Goal: Task Accomplishment & Management: Manage account settings

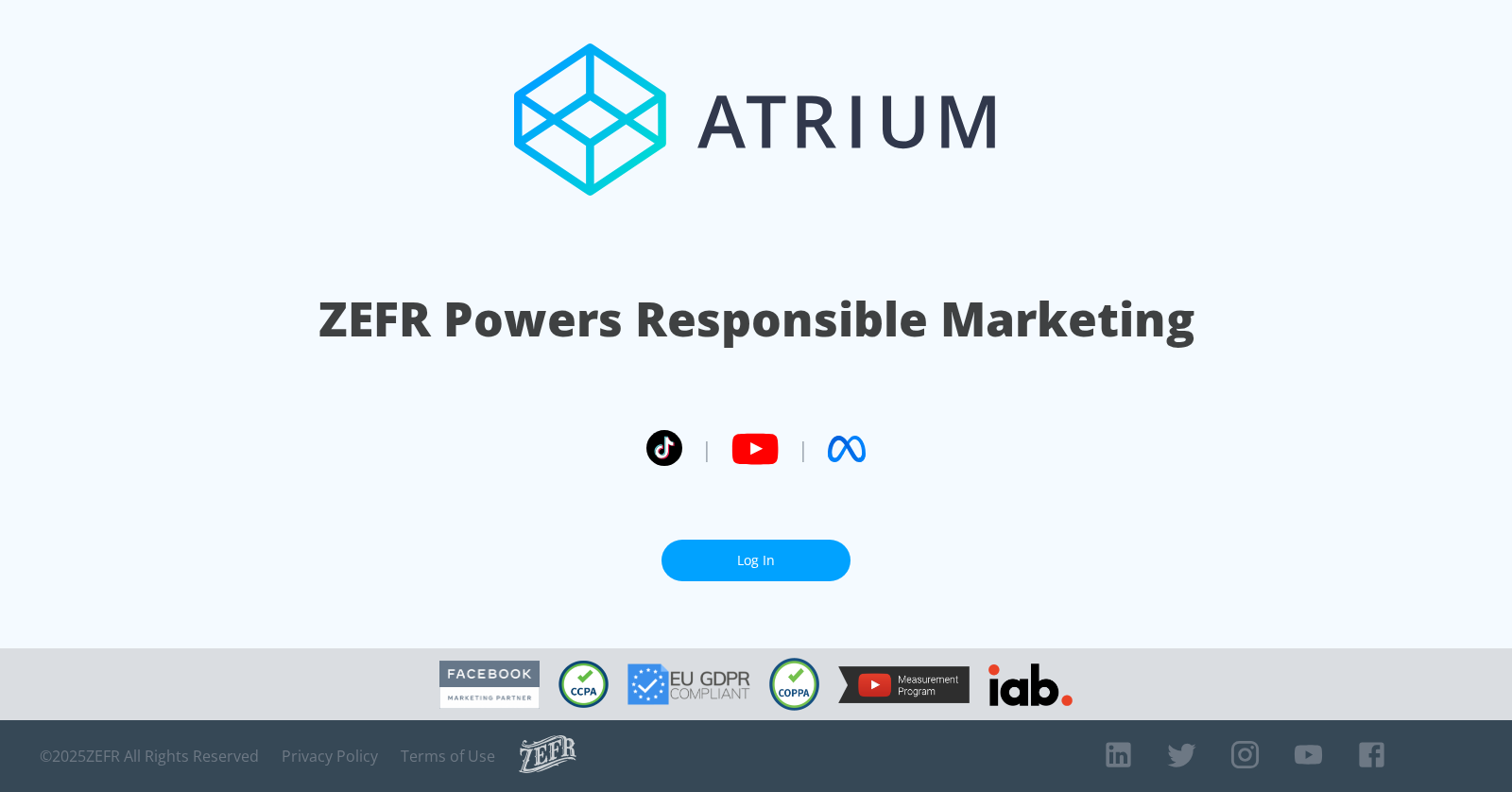
click at [713, 563] on link "Log In" at bounding box center [755, 560] width 189 height 43
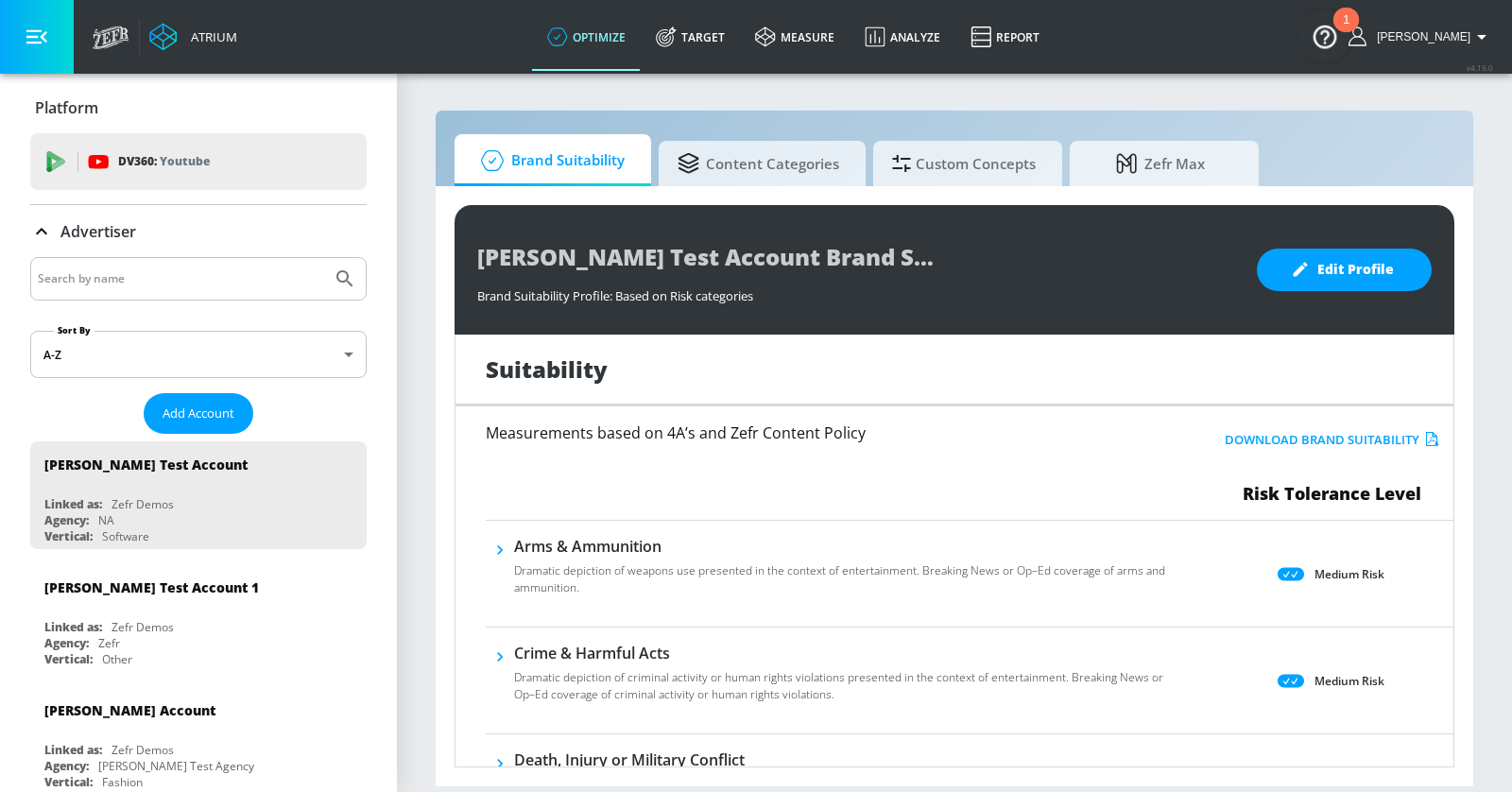
click at [164, 274] on input "Search by name" at bounding box center [180, 278] width 286 height 25
type input "[PERSON_NAME]"
click at [324, 258] on button "Submit Search" at bounding box center [344, 279] width 42 height 42
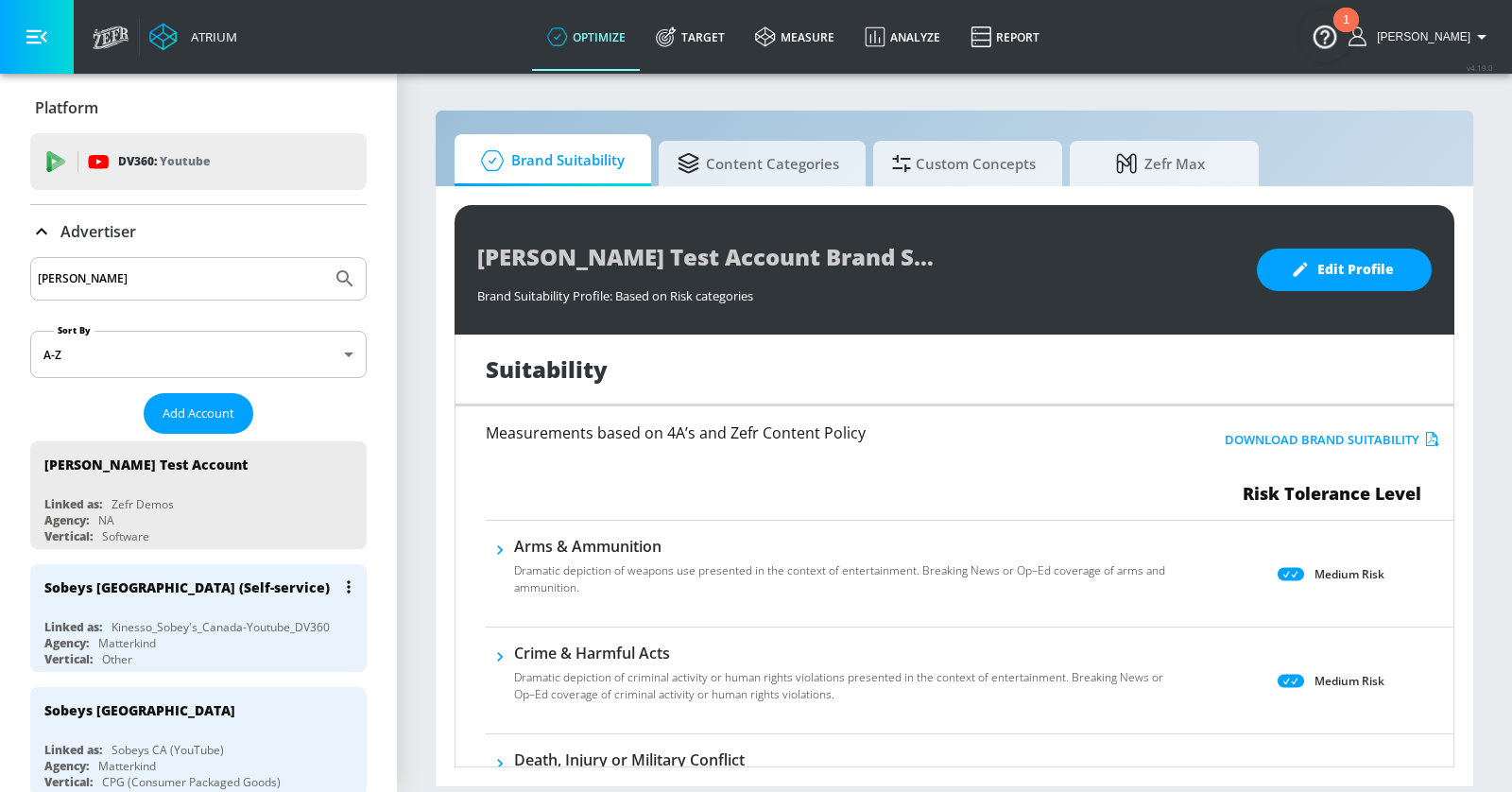
click at [268, 585] on div "Sobeys [GEOGRAPHIC_DATA] (Self-service)" at bounding box center [203, 587] width 318 height 46
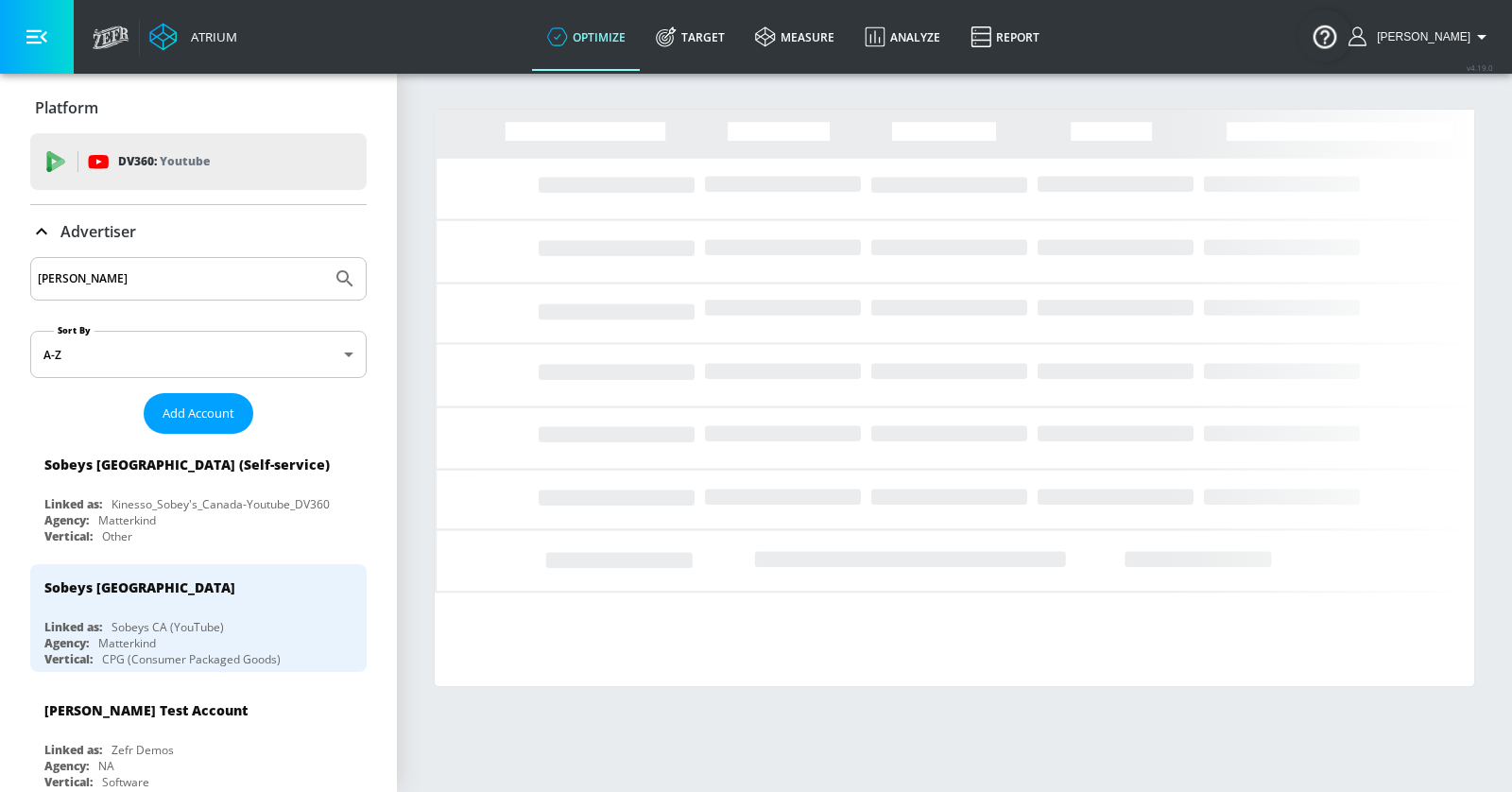
click at [47, 27] on button "button" at bounding box center [37, 37] width 73 height 73
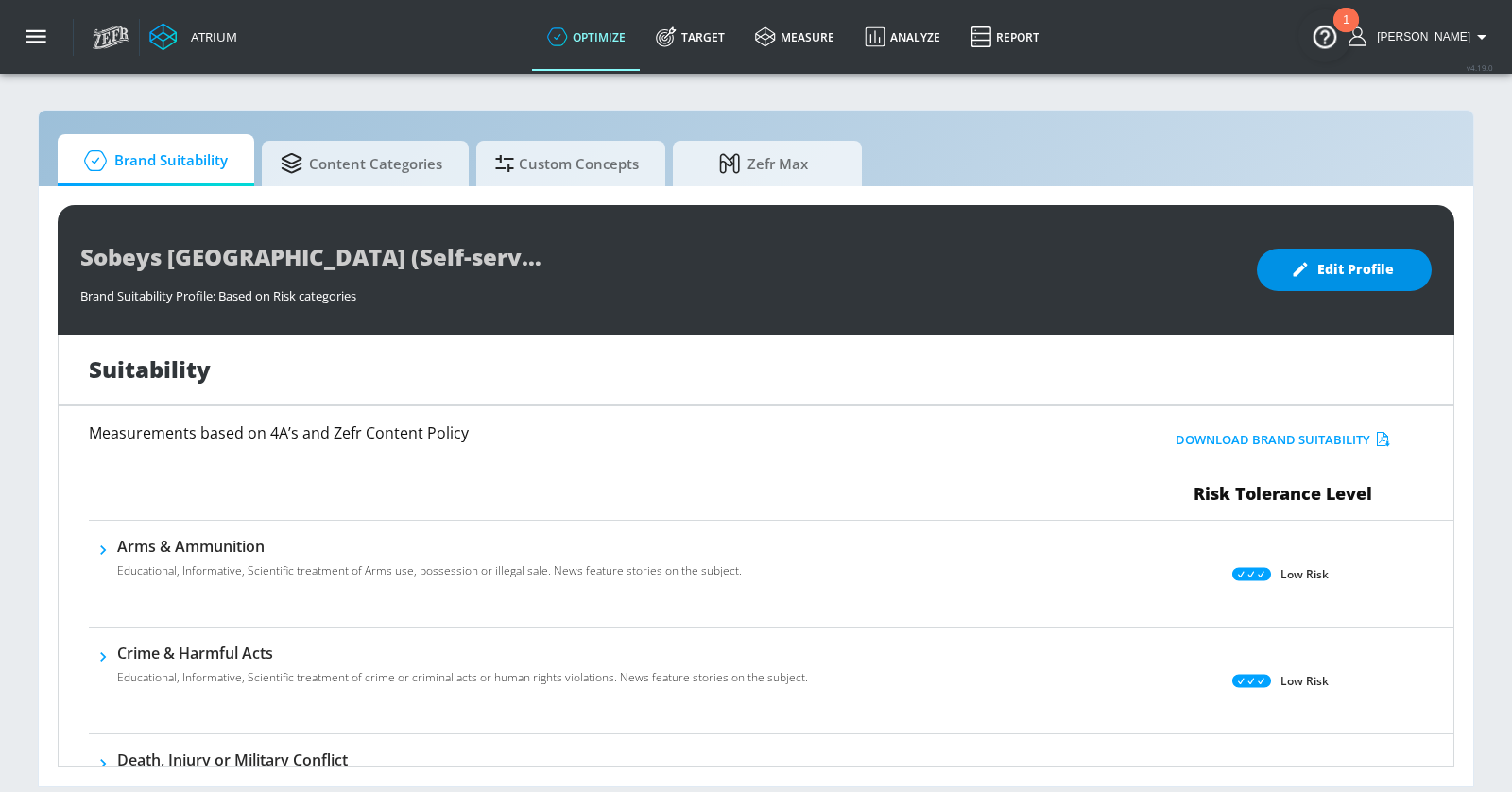
click at [1280, 283] on button "Edit Profile" at bounding box center [1344, 269] width 175 height 43
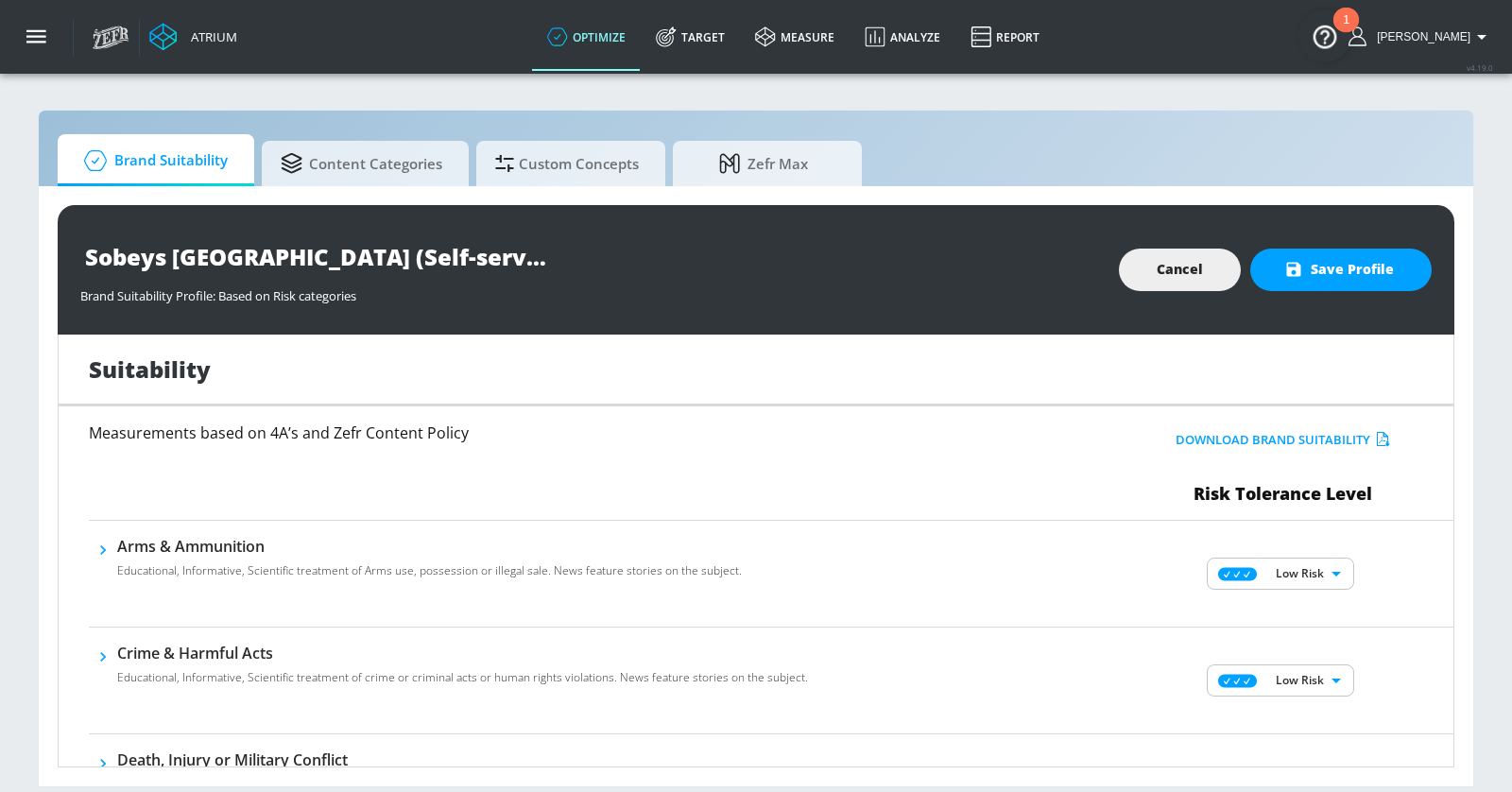
drag, startPoint x: 265, startPoint y: 259, endPoint x: 416, endPoint y: 258, distance: 151.0
click at [417, 258] on input "Sobeys [GEOGRAPHIC_DATA] (Self-service) Brand Suitability Profile" at bounding box center [316, 256] width 472 height 43
click at [153, 254] on input "Sobeys Canada Brand Suitability Profile" at bounding box center [316, 256] width 472 height 43
type input "[PERSON_NAME] Canada Brand Suitability Profile"
click at [1363, 273] on span "Save Profile" at bounding box center [1340, 270] width 106 height 24
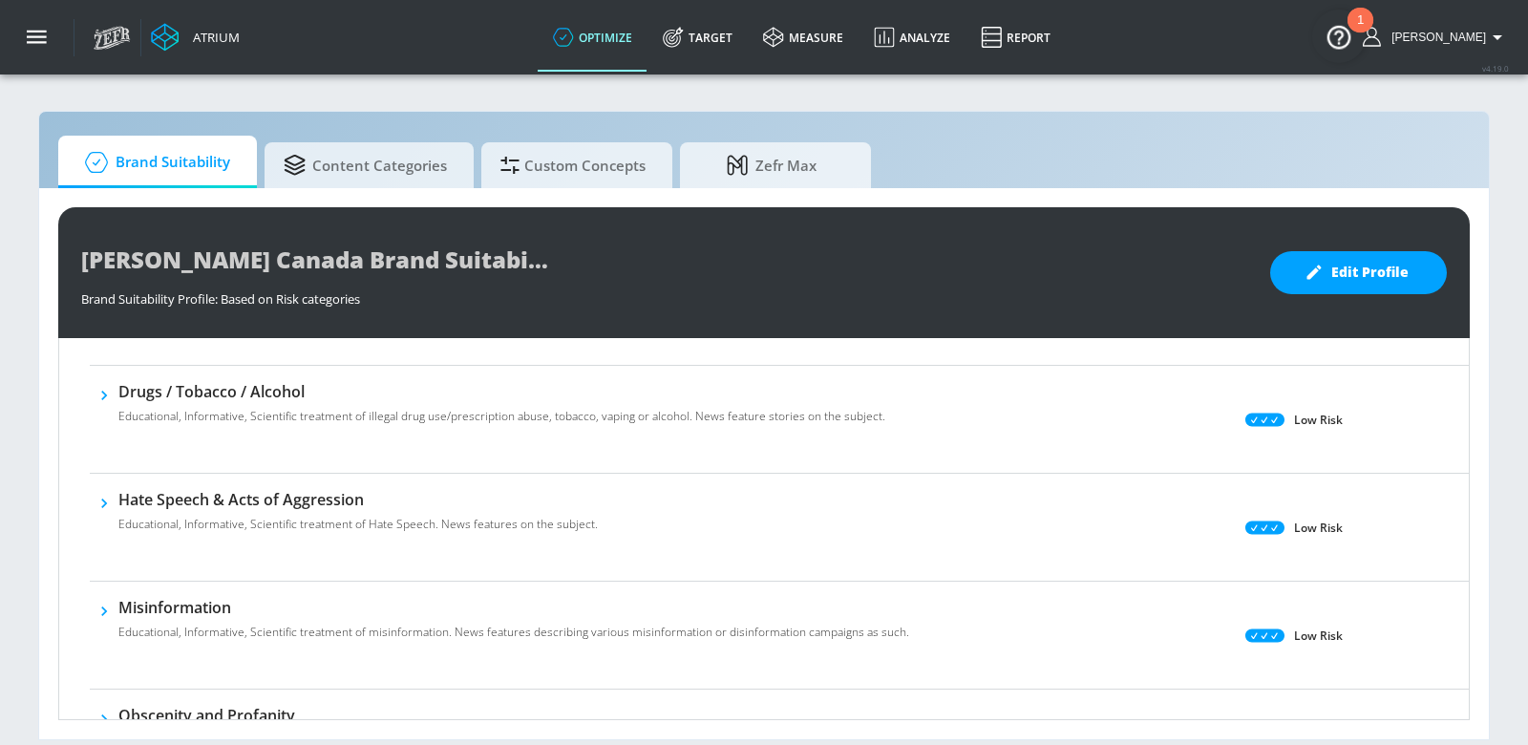
scroll to position [517, 0]
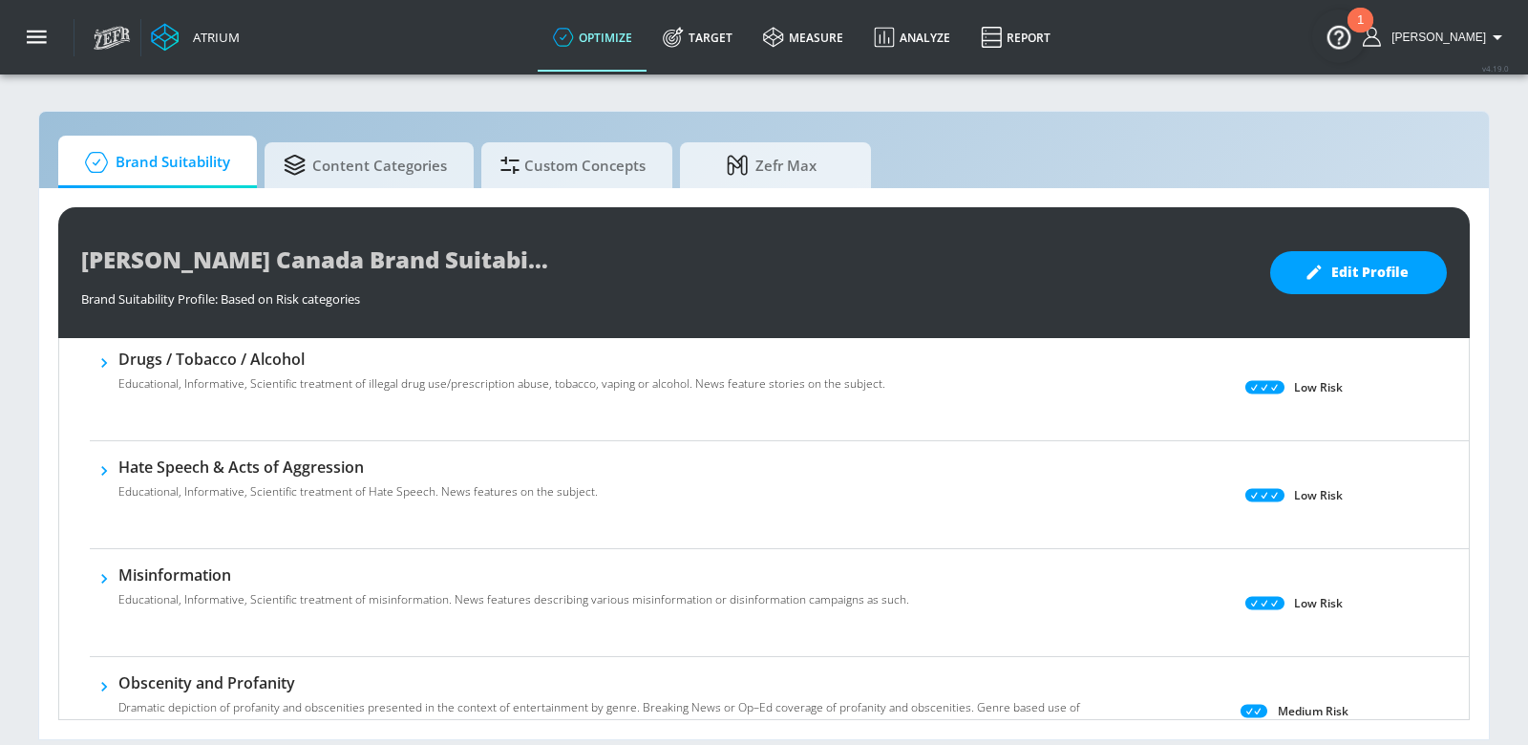
click at [107, 356] on icon "button" at bounding box center [104, 362] width 19 height 19
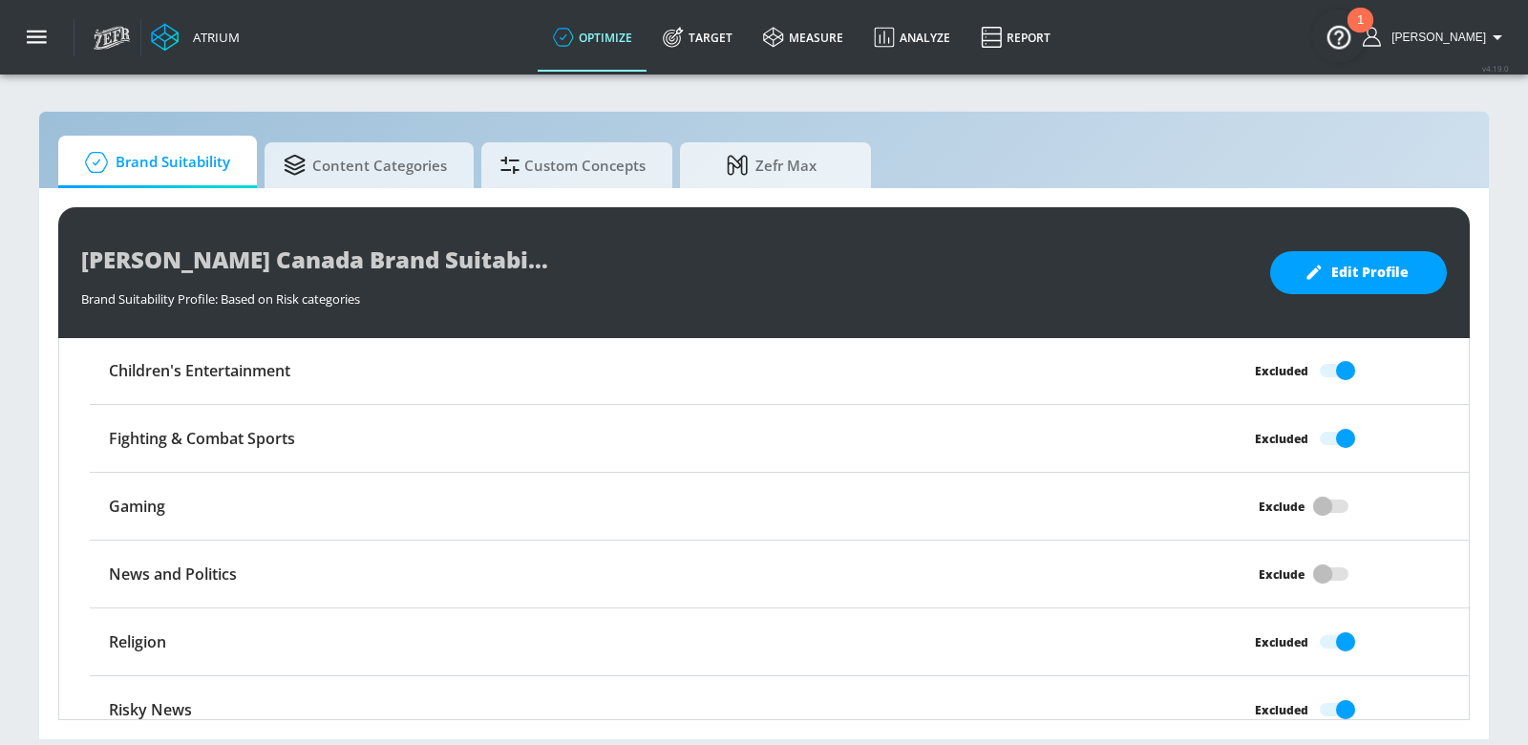
scroll to position [2379, 0]
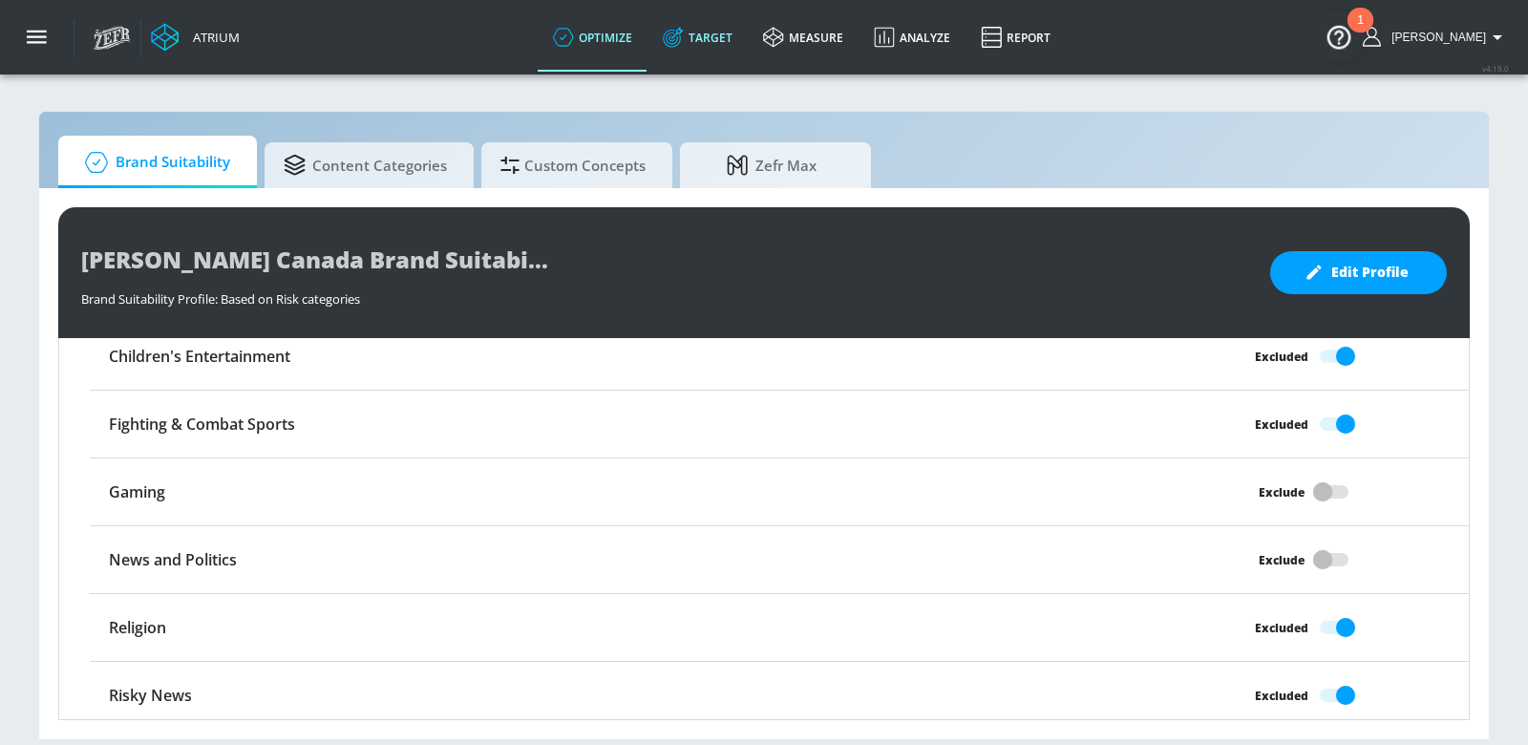
click at [733, 37] on link "Target" at bounding box center [697, 37] width 100 height 69
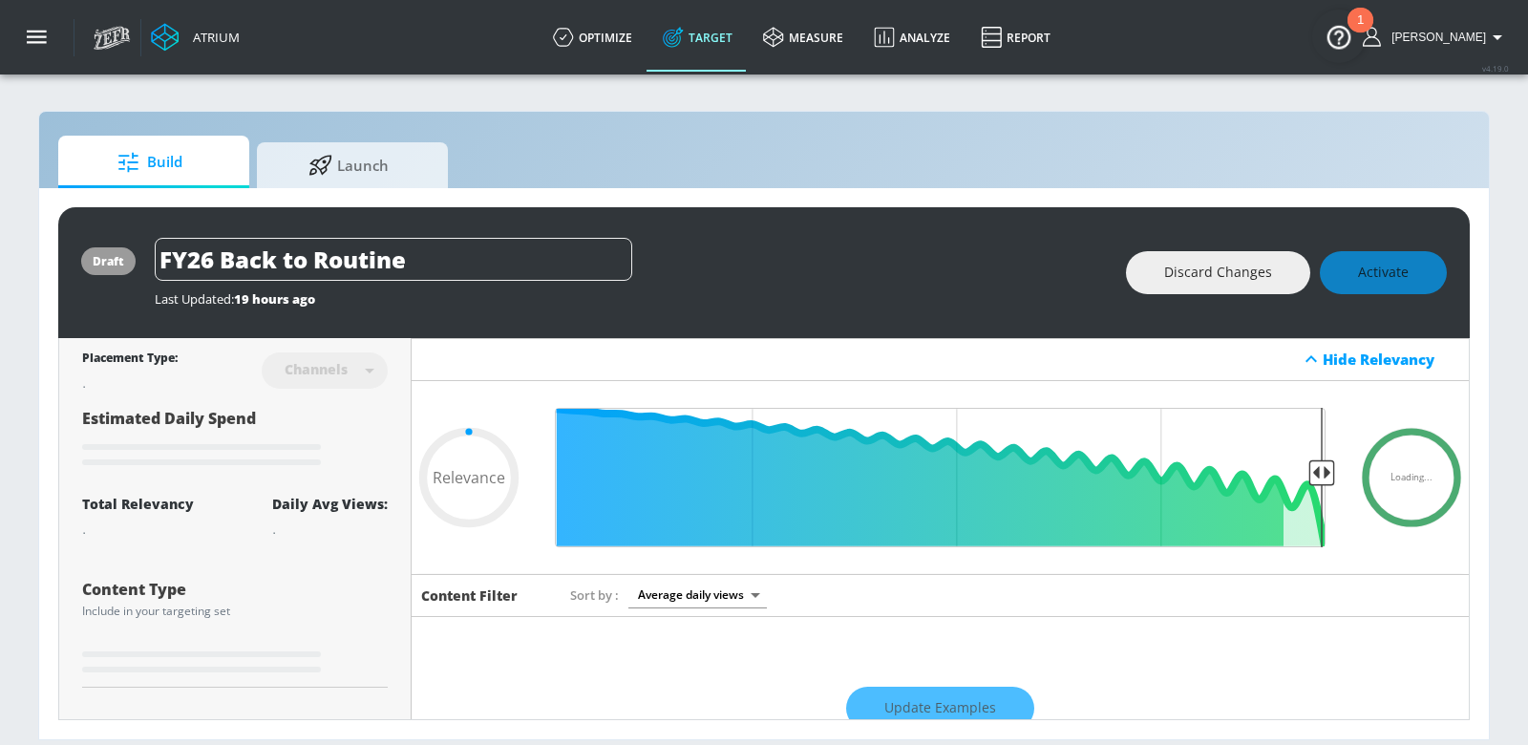
type input "0.6"
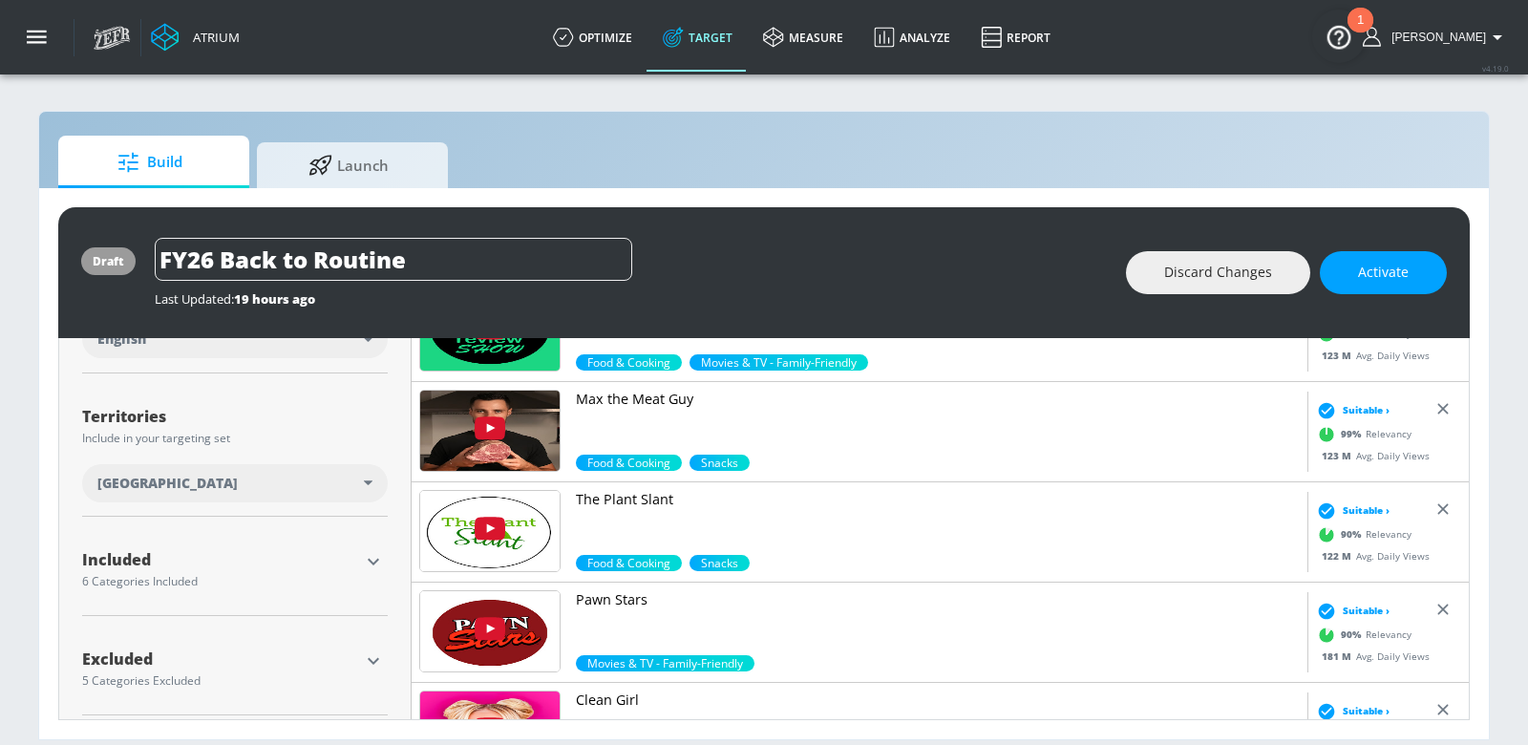
scroll to position [444, 0]
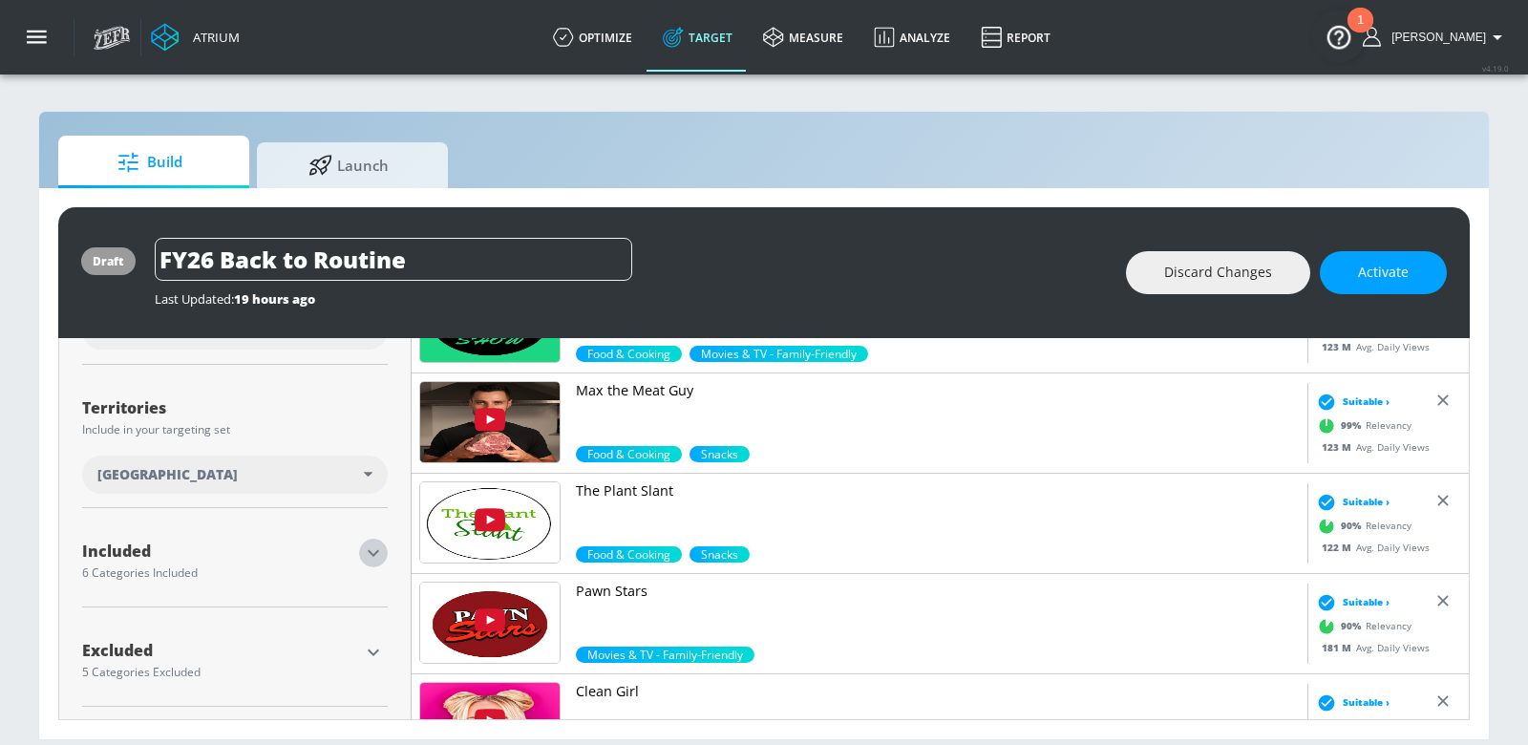
click at [378, 547] on icon "button" at bounding box center [373, 552] width 23 height 23
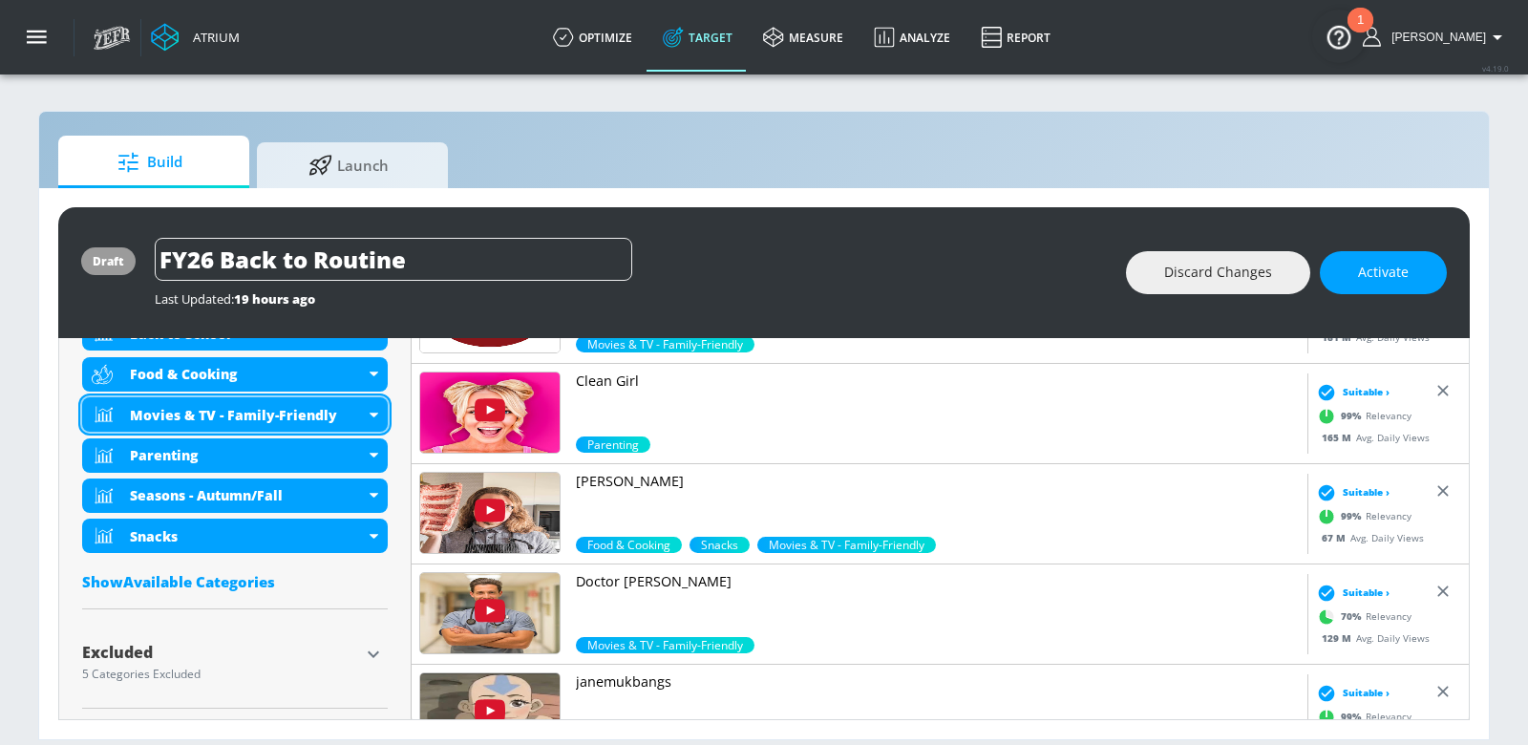
scroll to position [756, 0]
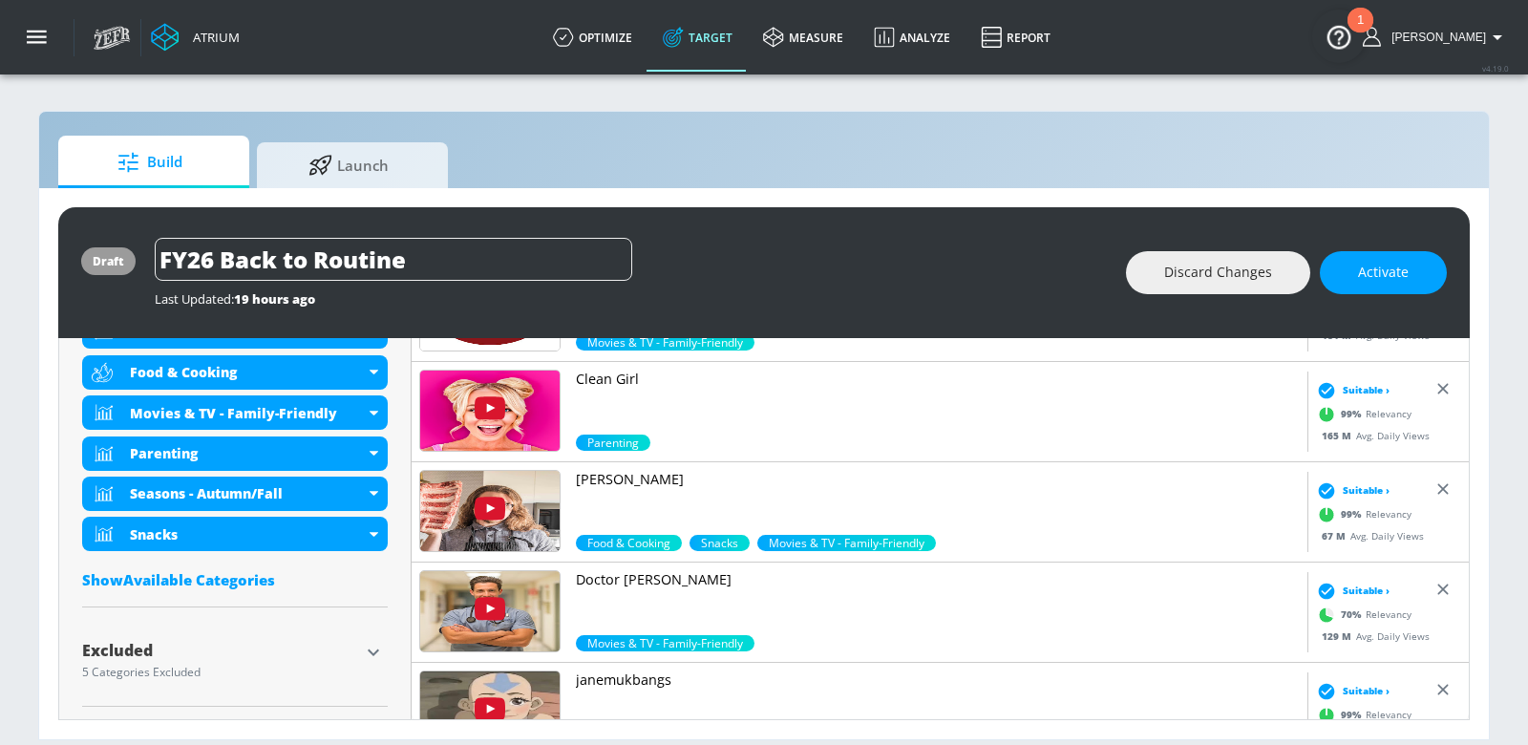
click at [367, 644] on icon "button" at bounding box center [373, 652] width 23 height 23
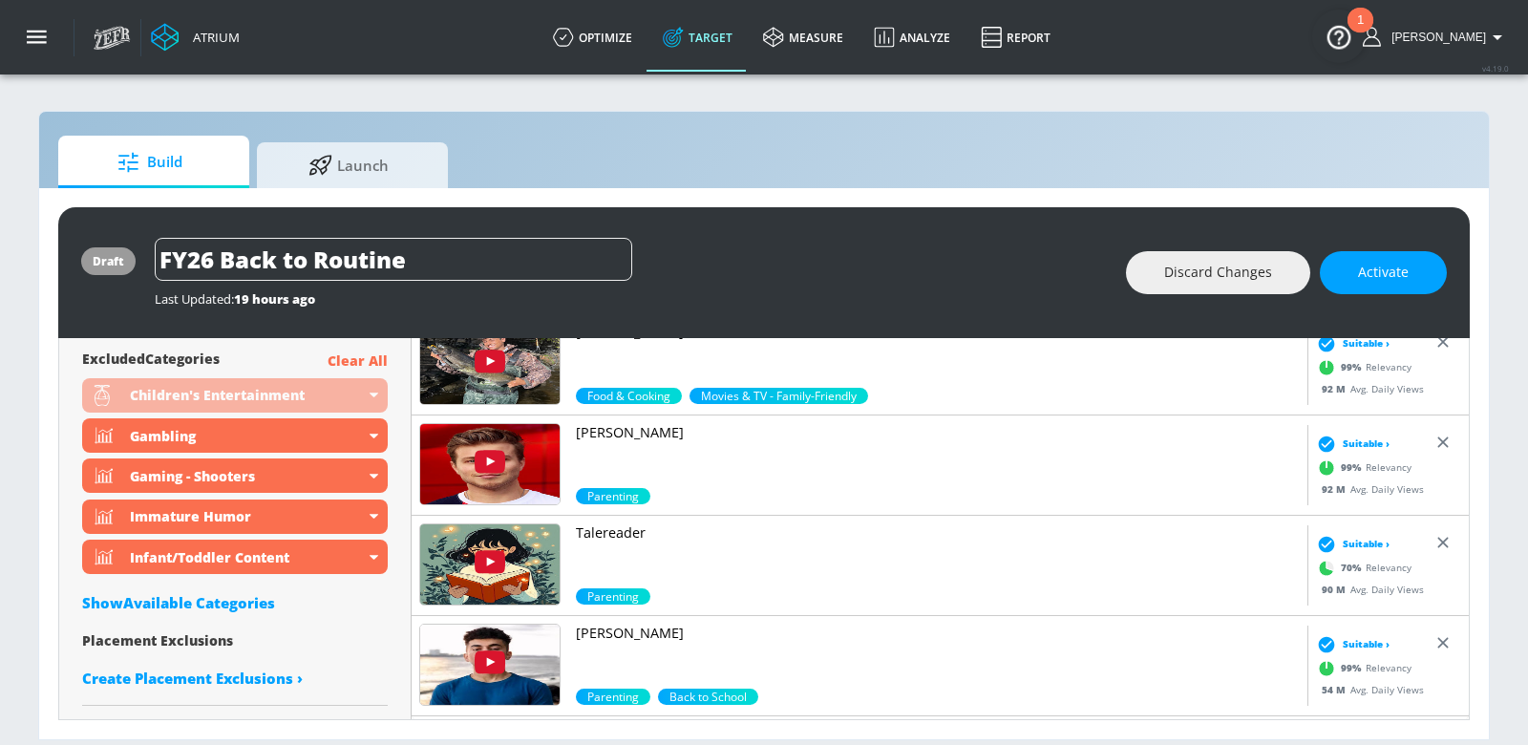
scroll to position [502, 0]
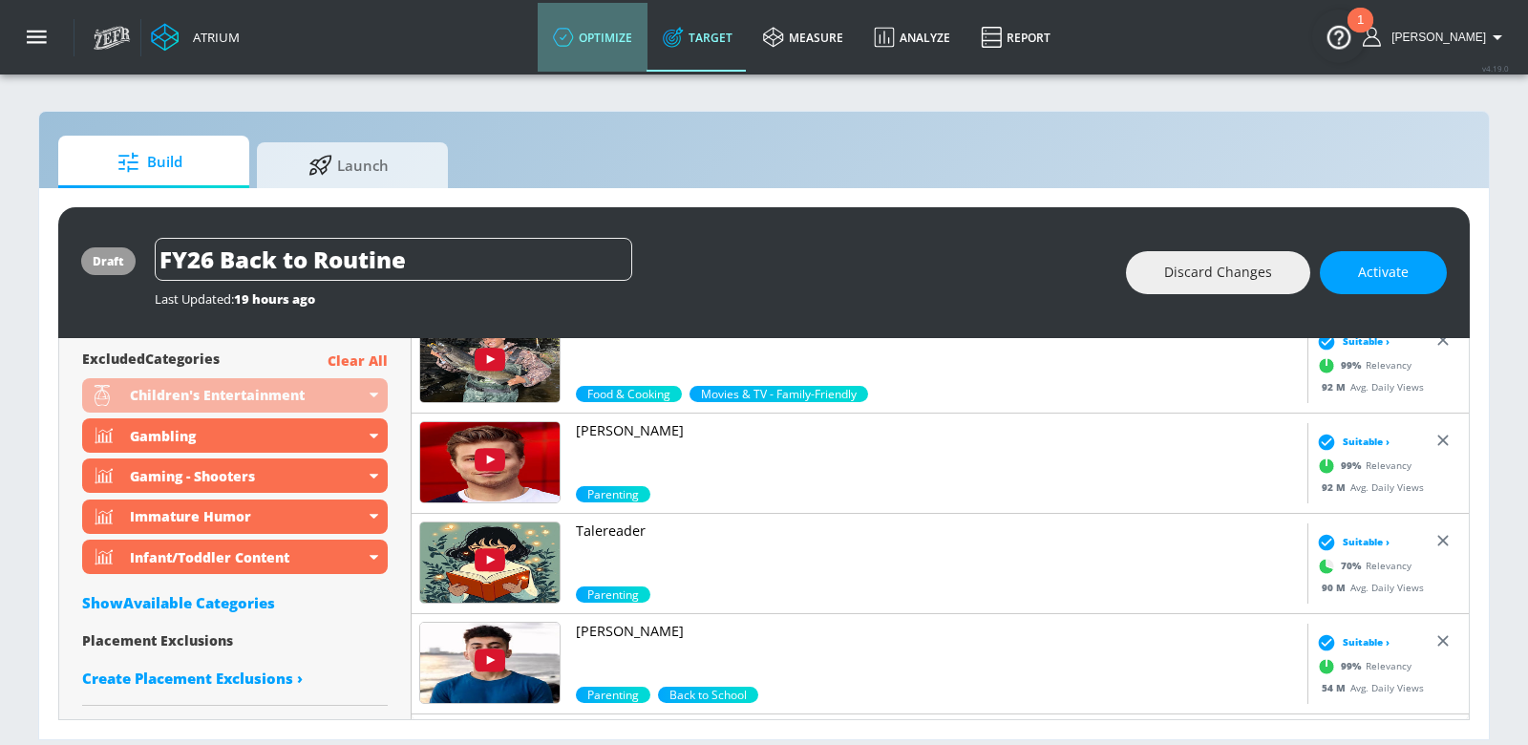
click at [642, 60] on link "optimize" at bounding box center [593, 37] width 110 height 69
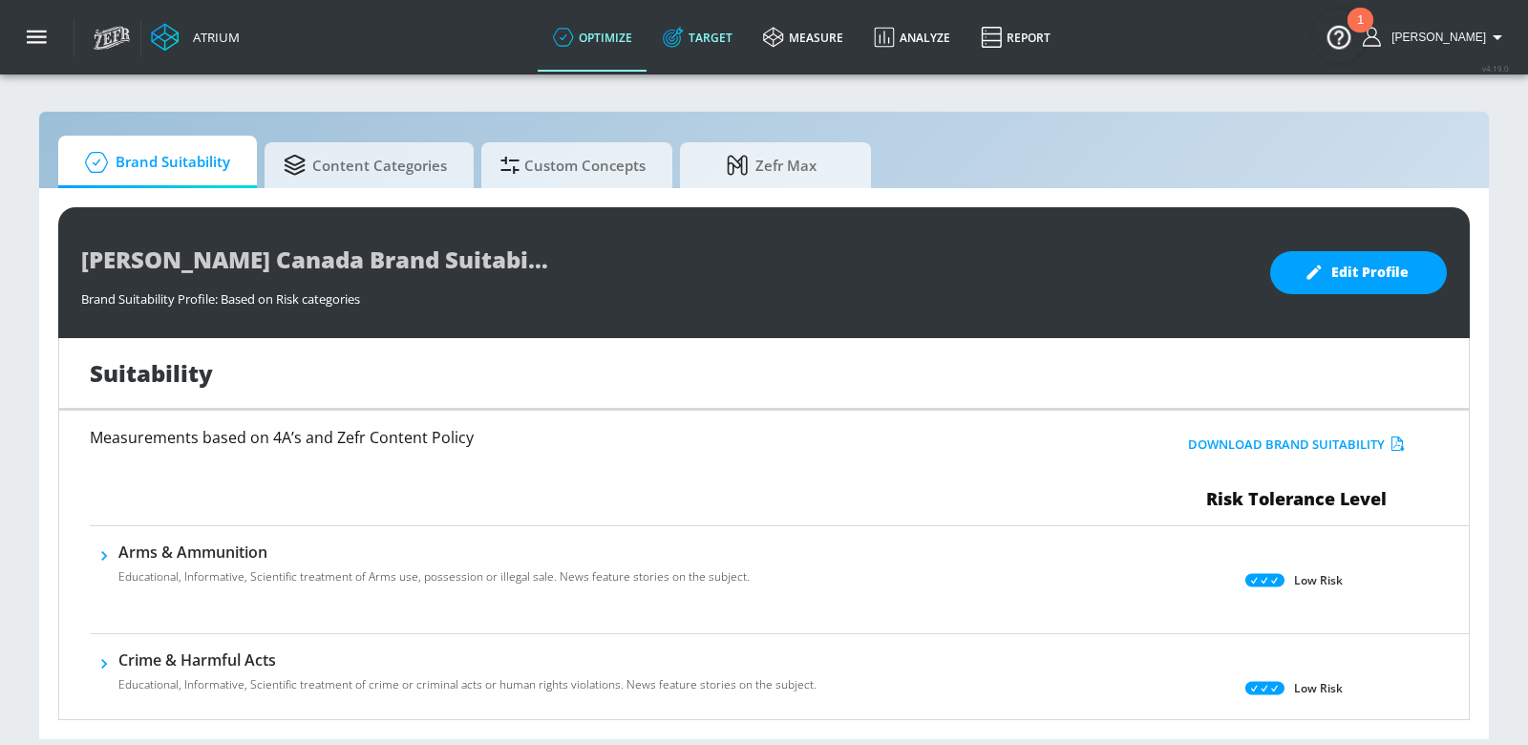
click at [735, 50] on link "Target" at bounding box center [697, 37] width 100 height 69
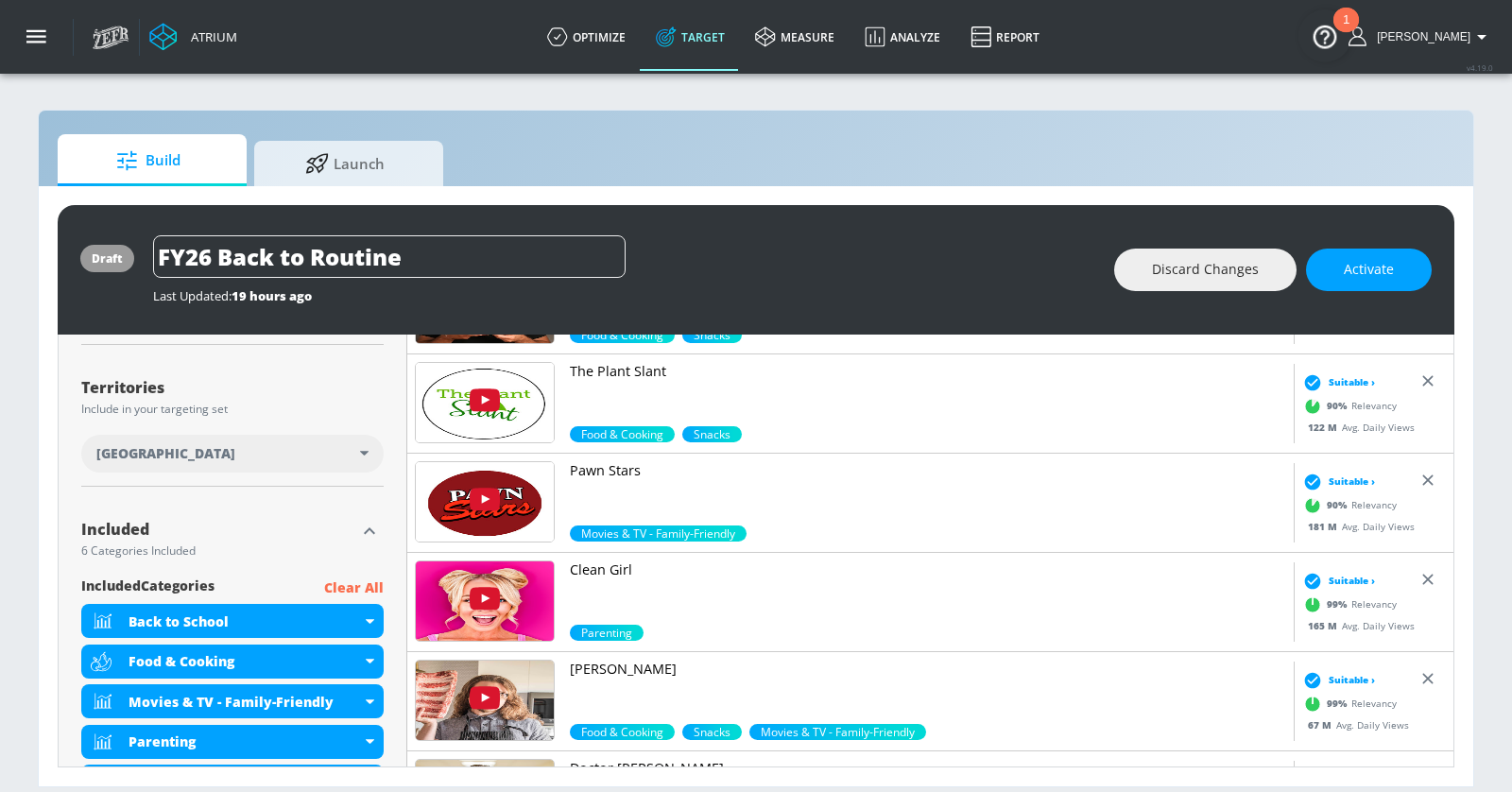
scroll to position [102, 0]
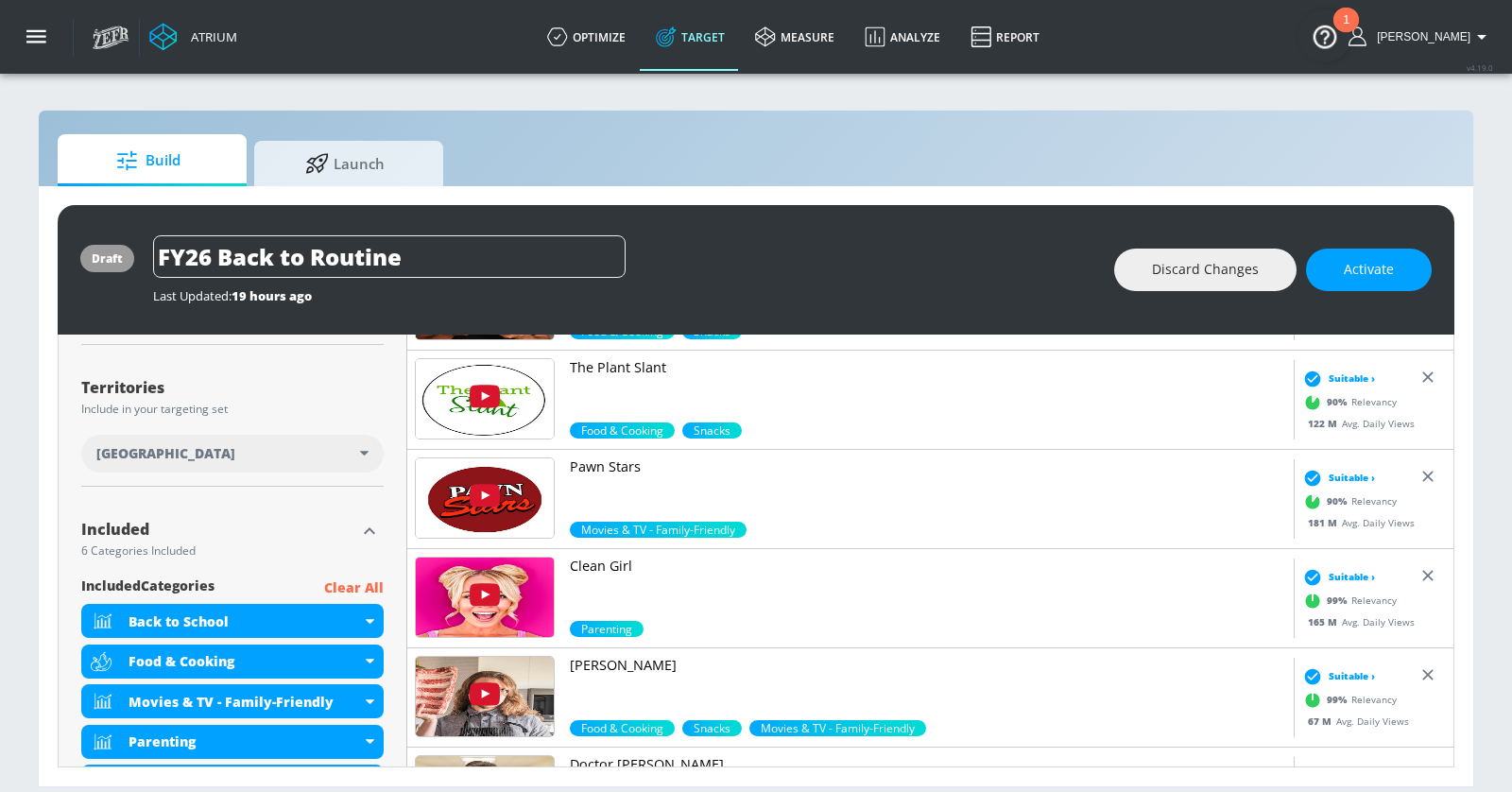
click at [607, 558] on p "Clean Girl" at bounding box center [928, 565] width 716 height 19
